Goal: Communication & Community: Ask a question

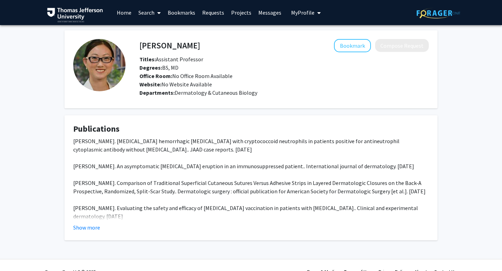
click at [125, 15] on link "Home" at bounding box center [124, 12] width 22 height 24
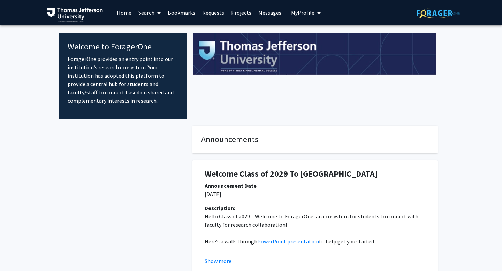
click at [143, 9] on link "Search" at bounding box center [149, 12] width 29 height 24
click at [157, 30] on span "Faculty/Staff" at bounding box center [160, 32] width 51 height 14
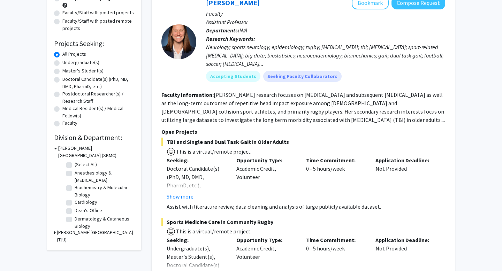
scroll to position [137, 0]
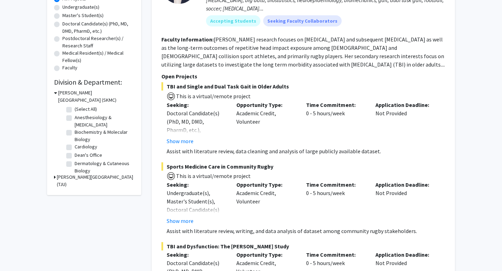
click at [75, 161] on label "Dermatology & Cutaneous Biology" at bounding box center [104, 167] width 58 height 15
click at [75, 161] on input "Dermatology & Cutaneous Biology" at bounding box center [77, 162] width 5 height 5
checkbox input "true"
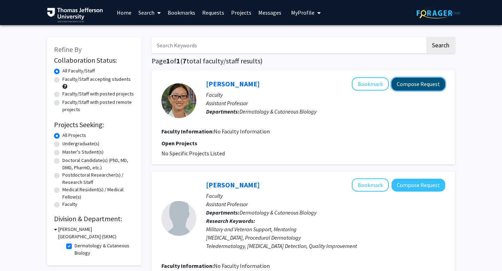
click at [410, 84] on button "Compose Request" at bounding box center [419, 84] width 54 height 13
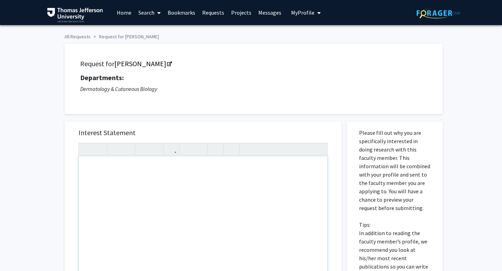
click at [104, 169] on div "To enrich screen reader interactions, please activate Accessibility in Grammarl…" at bounding box center [203, 237] width 249 height 160
paste div "To enrich screen reader interactions, please activate Accessibility in Grammarl…"
type textarea "<p>Hello [PERSON_NAME],&nbsp;</p><br><p>I hope you are well. My name is [PERSON…"
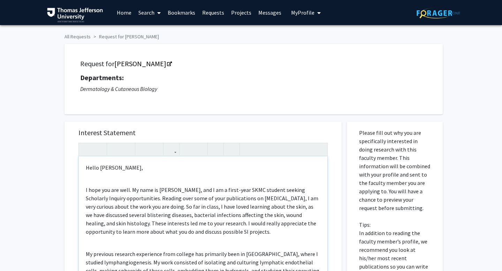
click at [88, 179] on div "Hello [PERSON_NAME], I hope you are well. My name is [PERSON_NAME], and I am a …" at bounding box center [203, 237] width 249 height 160
type textarea "<p>Hello [PERSON_NAME],&nbsp;</p><p>I hope you are well. My name is [PERSON_NAM…"
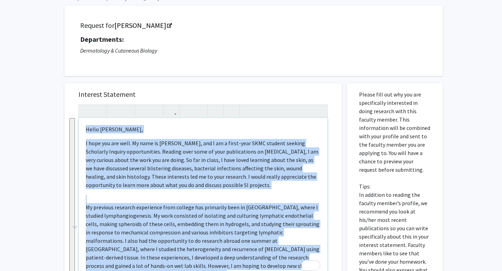
drag, startPoint x: 109, startPoint y: 250, endPoint x: 74, endPoint y: 104, distance: 150.6
click at [74, 104] on div "Interest Statement Hello [PERSON_NAME], I hope you are well. My name is [PERSON…" at bounding box center [202, 187] width 263 height 208
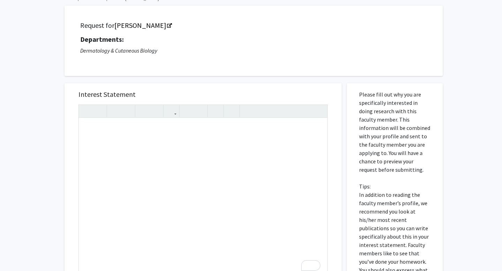
click at [59, 98] on div "Interest Statement Insert link Remove link Supplemental Files File Name Uploade…" at bounding box center [203, 239] width 288 height 327
click at [135, 133] on div "To enrich screen reader interactions, please activate Accessibility in Grammarl…" at bounding box center [203, 198] width 249 height 160
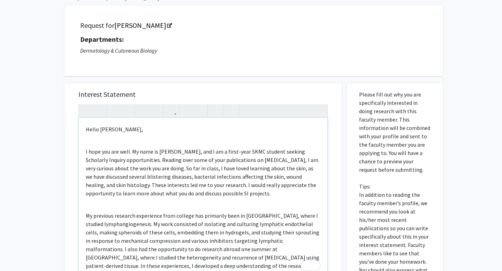
click at [93, 142] on div "Hello [PERSON_NAME], I hope you are well. My name is [PERSON_NAME], and I am a …" at bounding box center [203, 198] width 249 height 160
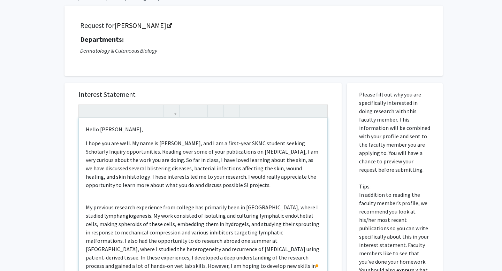
click at [91, 192] on div "Hello [PERSON_NAME], I hope you are well. My name is [PERSON_NAME], and I am a …" at bounding box center [203, 198] width 249 height 160
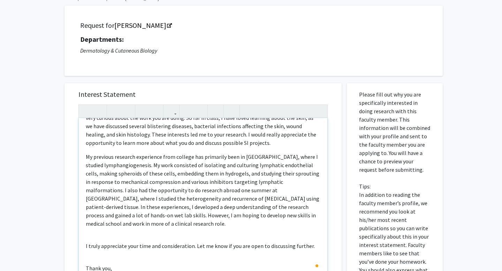
scroll to position [79, 0]
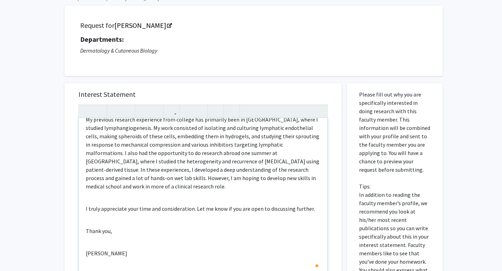
click at [84, 197] on div "Hello [PERSON_NAME], I hope you are well. My name is [PERSON_NAME], and I am a …" at bounding box center [203, 198] width 249 height 160
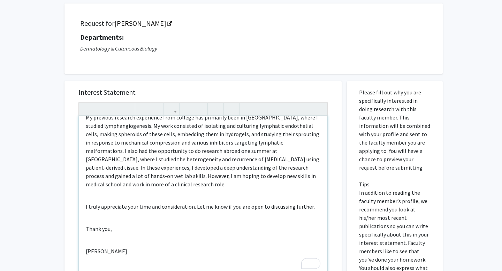
scroll to position [77, 0]
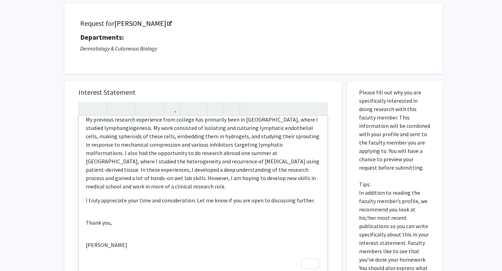
click at [86, 211] on div "Hello [PERSON_NAME], I hope you are well. My name is [PERSON_NAME], and I am a …" at bounding box center [203, 196] width 249 height 160
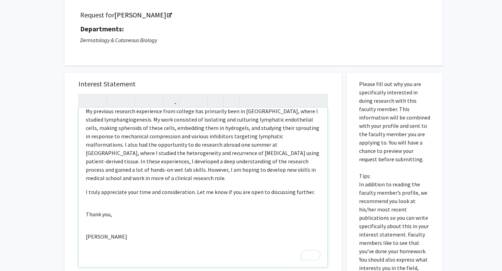
scroll to position [69, 0]
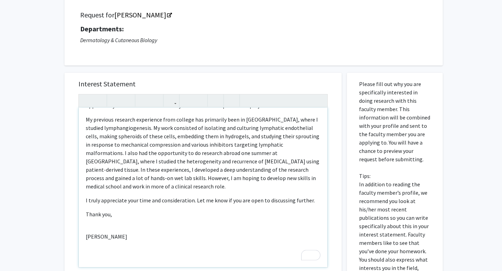
click at [87, 225] on div "Hello [PERSON_NAME], I hope you are well. My name is [PERSON_NAME], and I am a …" at bounding box center [203, 188] width 249 height 160
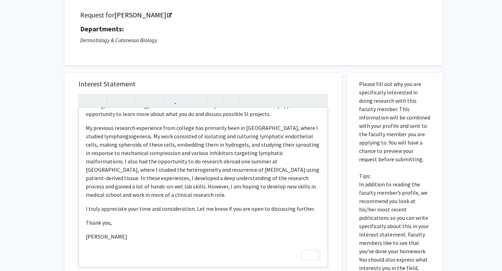
scroll to position [0, 0]
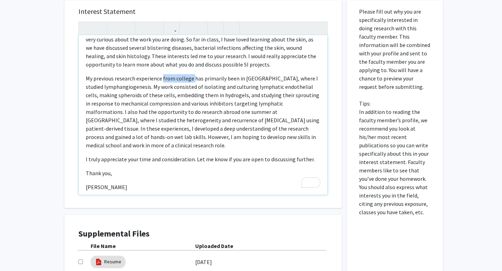
drag, startPoint x: 192, startPoint y: 79, endPoint x: 162, endPoint y: 78, distance: 29.7
click at [162, 78] on p "My previous research experience from college has primarily been in [GEOGRAPHIC_…" at bounding box center [203, 111] width 235 height 75
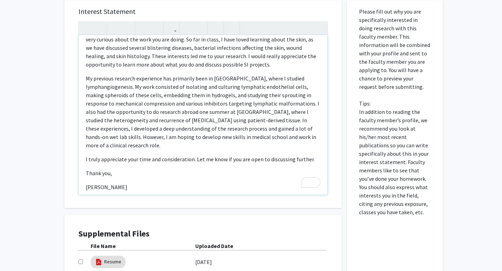
type textarea "<p>Hello [PERSON_NAME],&nbsp;</p><p>I hope you are well. My name is [PERSON_NAM…"
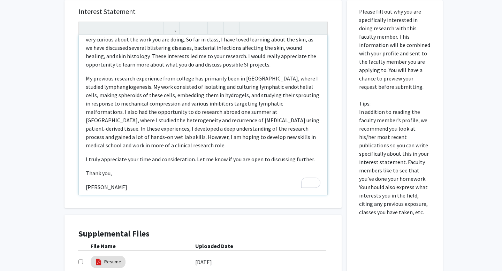
click at [166, 97] on p "My previous research experience from college has primarily been in [GEOGRAPHIC_…" at bounding box center [203, 111] width 235 height 75
click at [122, 146] on p "My previous research experience from college has primarily been in [GEOGRAPHIC_…" at bounding box center [203, 111] width 235 height 75
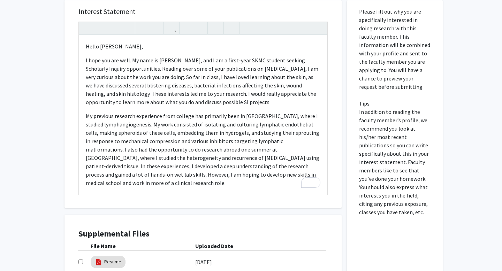
click at [62, 152] on div "Interest Statement Hello [PERSON_NAME], I hope you are well. My name is [PERSON…" at bounding box center [203, 156] width 288 height 327
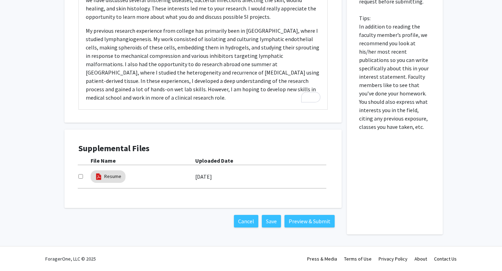
click at [79, 176] on input "checkbox" at bounding box center [80, 176] width 5 height 5
checkbox input "true"
click at [314, 224] on button "Preview & Submit" at bounding box center [309, 221] width 50 height 13
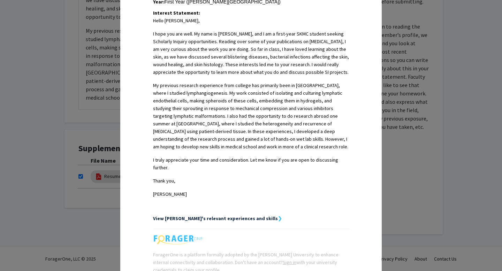
scroll to position [231, 0]
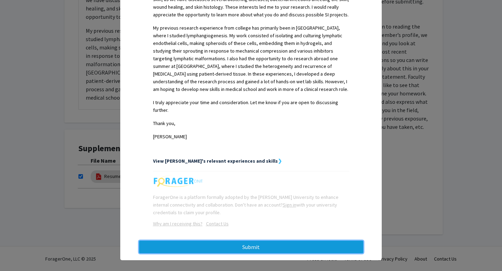
click at [256, 241] on button "Submit" at bounding box center [251, 247] width 224 height 13
